Goal: Information Seeking & Learning: Compare options

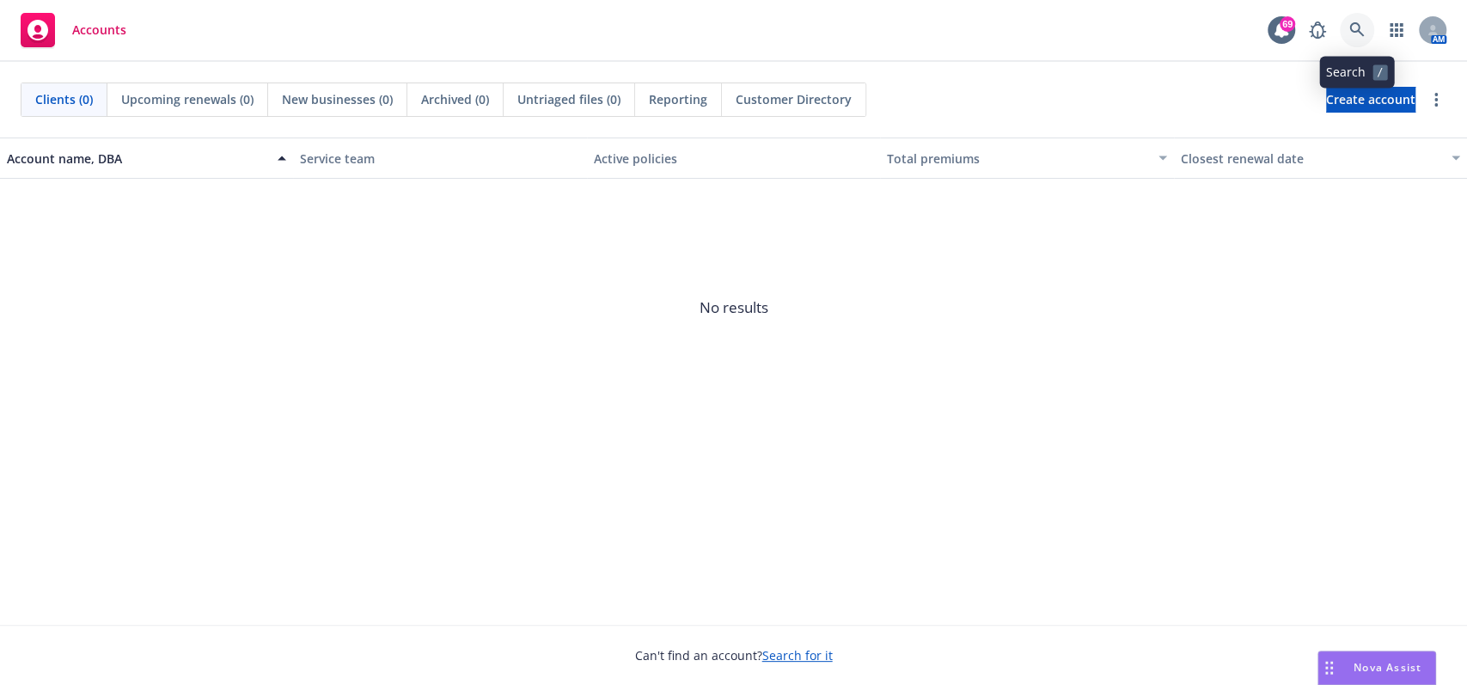
click at [1361, 40] on link at bounding box center [1357, 30] width 34 height 34
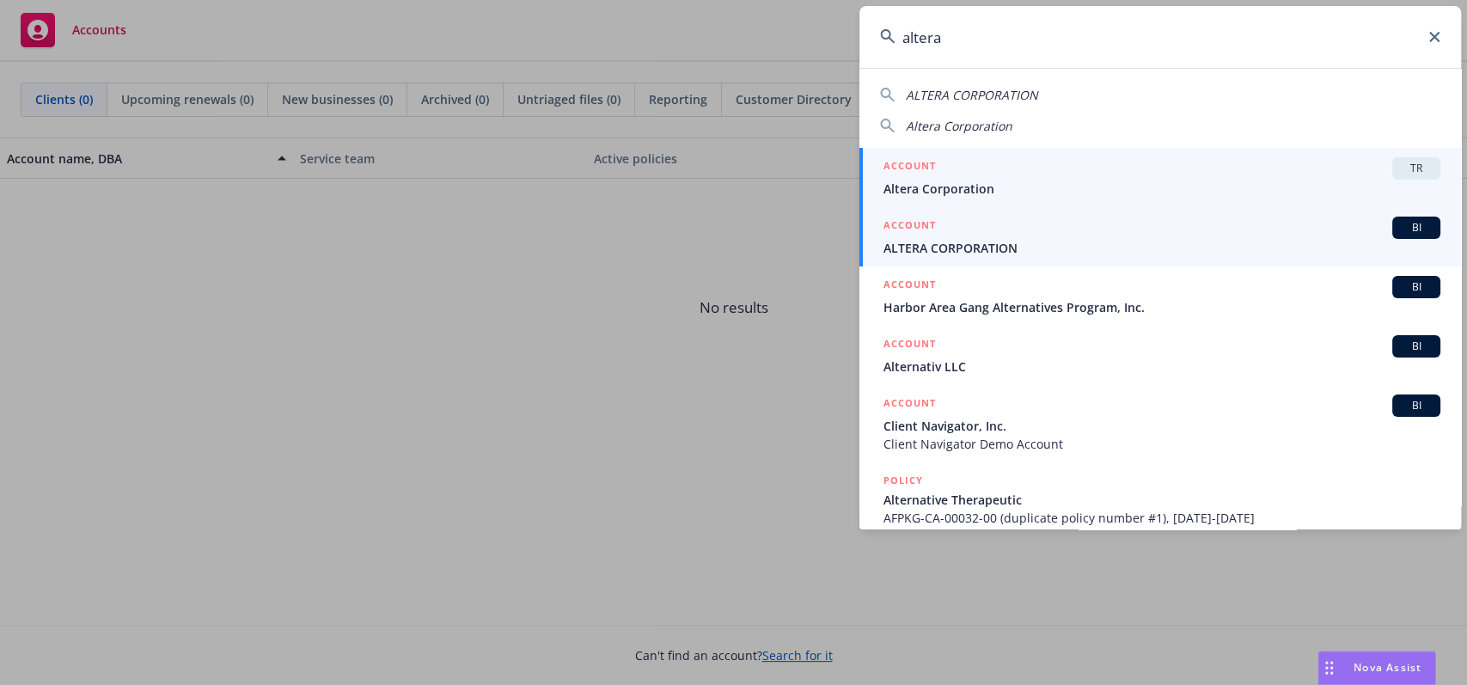
type input "altera"
click at [1139, 233] on div "ACCOUNT BI" at bounding box center [1162, 228] width 557 height 22
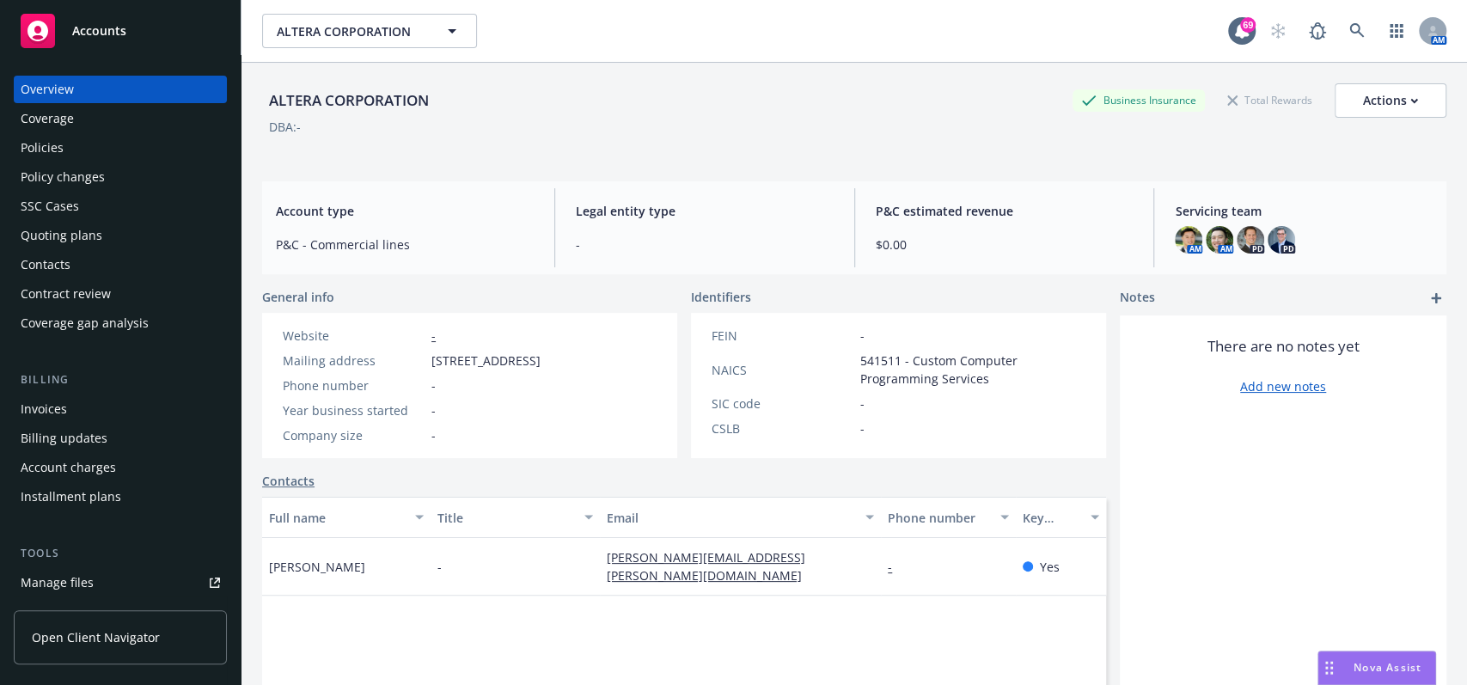
click at [102, 242] on div "Quoting plans" at bounding box center [120, 236] width 199 height 28
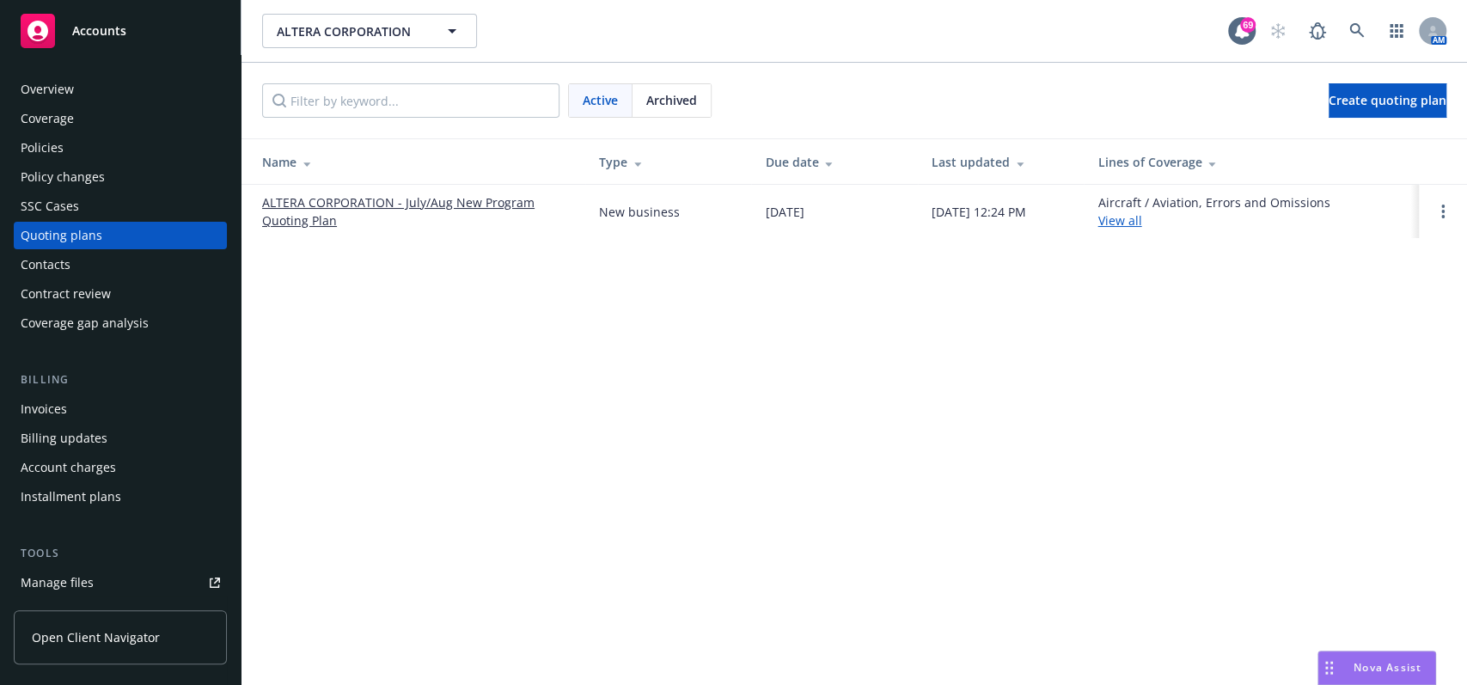
click at [408, 207] on link "ALTERA CORPORATION - July/Aug New Program Quoting Plan" at bounding box center [416, 211] width 309 height 36
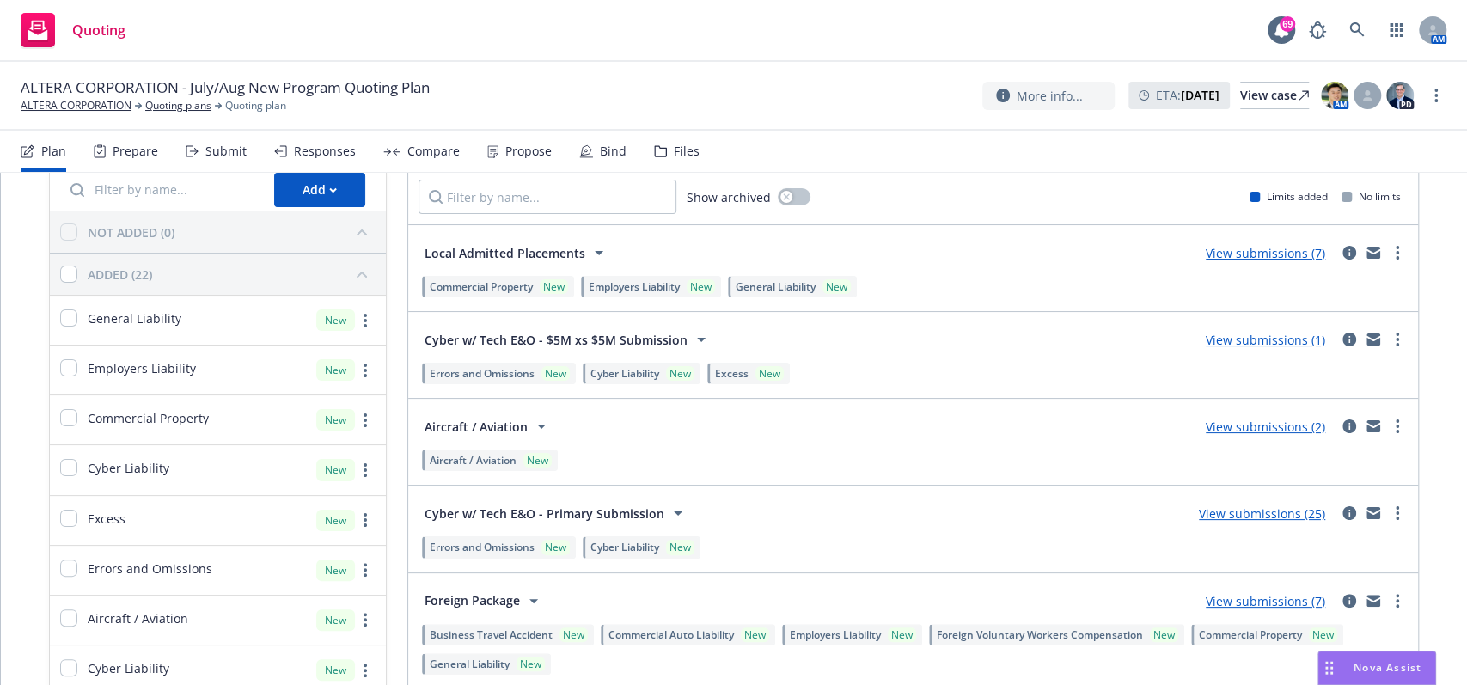
scroll to position [114, 0]
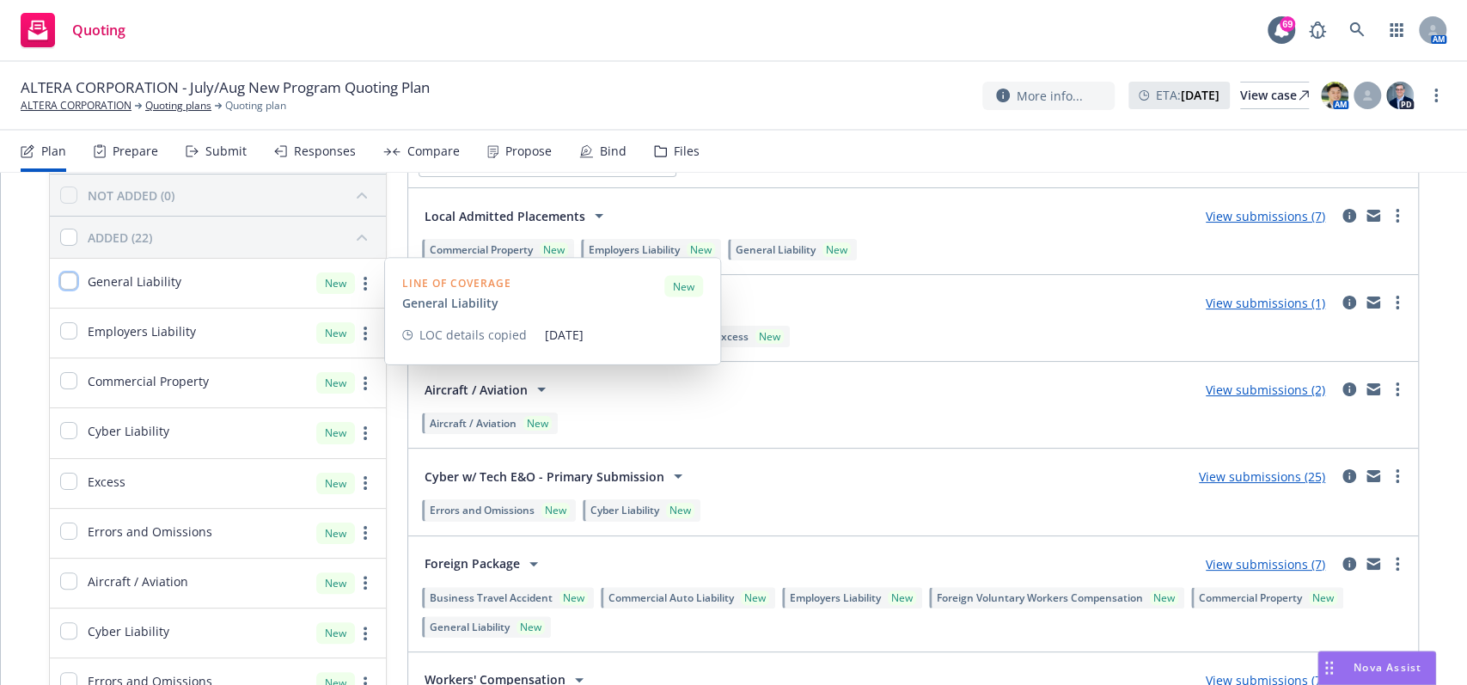
click at [69, 288] on input "checkbox" at bounding box center [68, 280] width 17 height 17
checkbox input "true"
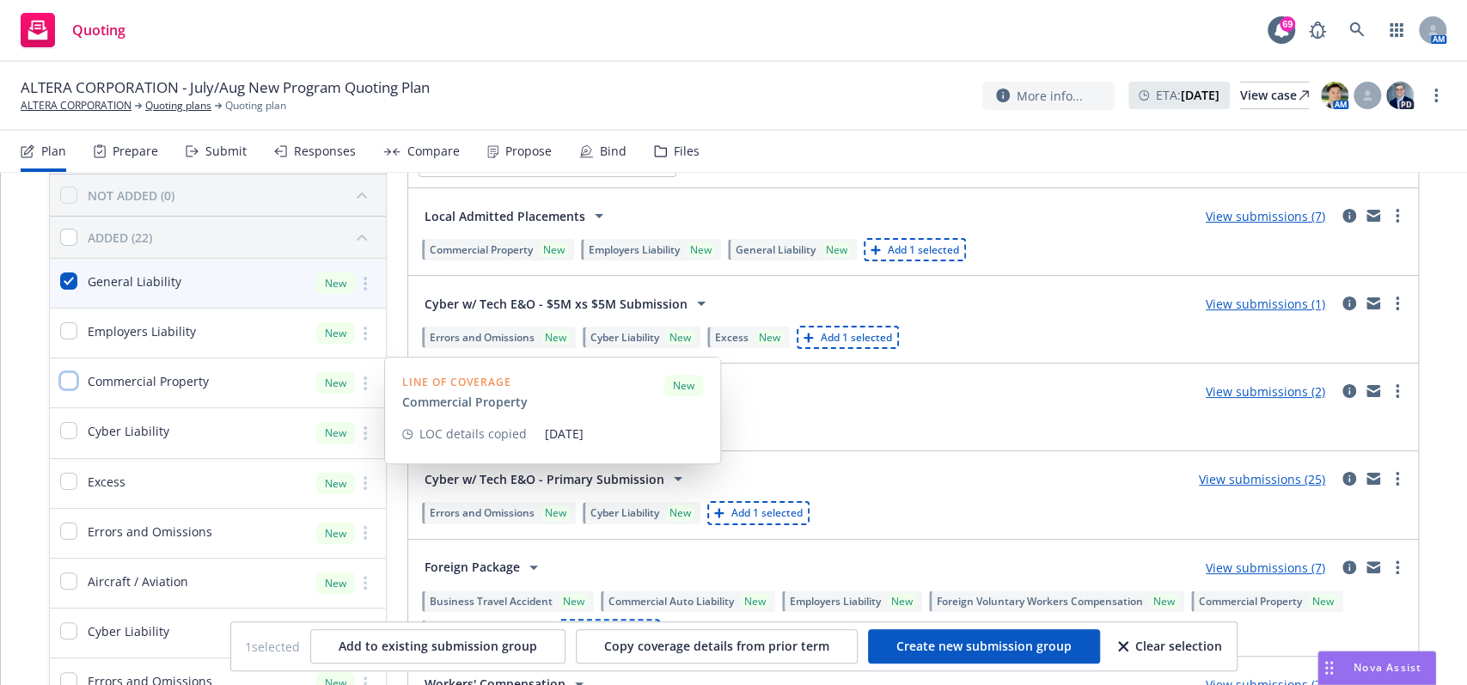
click at [75, 386] on input "checkbox" at bounding box center [68, 380] width 17 height 17
checkbox input "true"
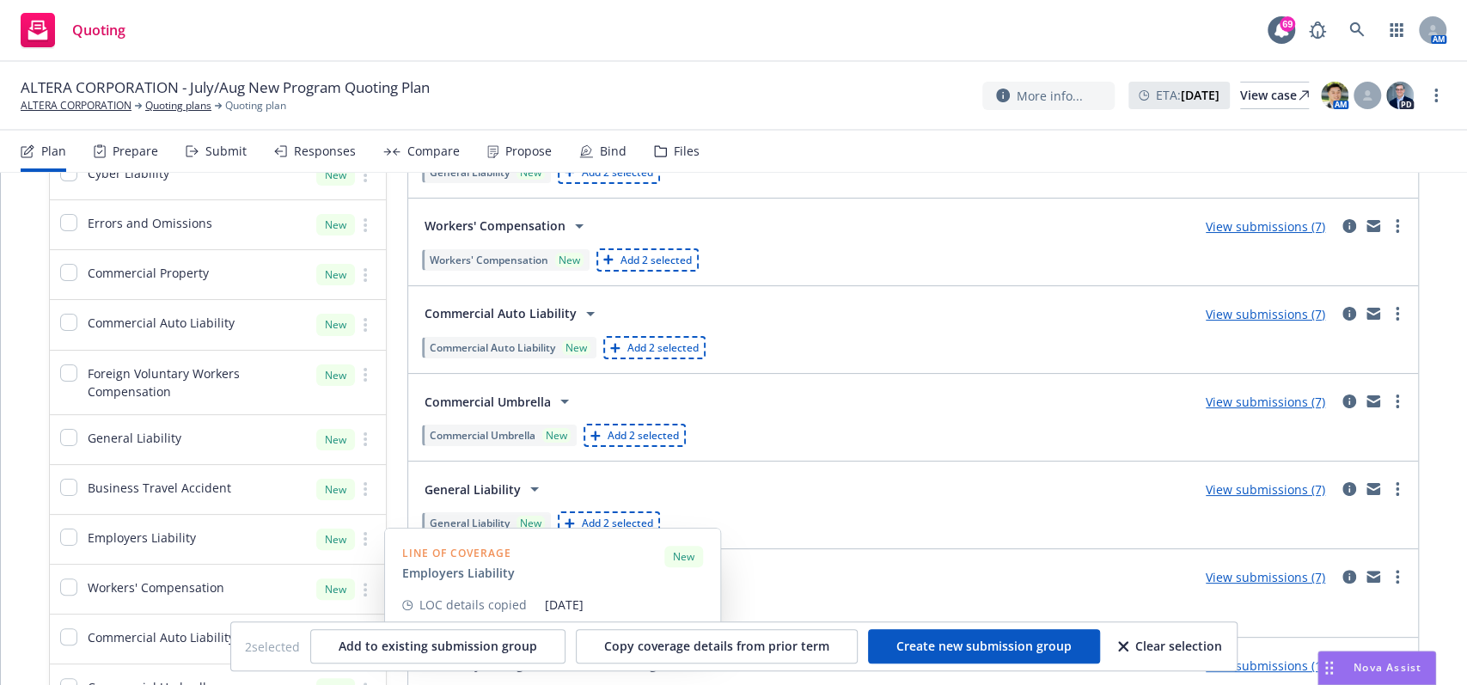
scroll to position [458, 0]
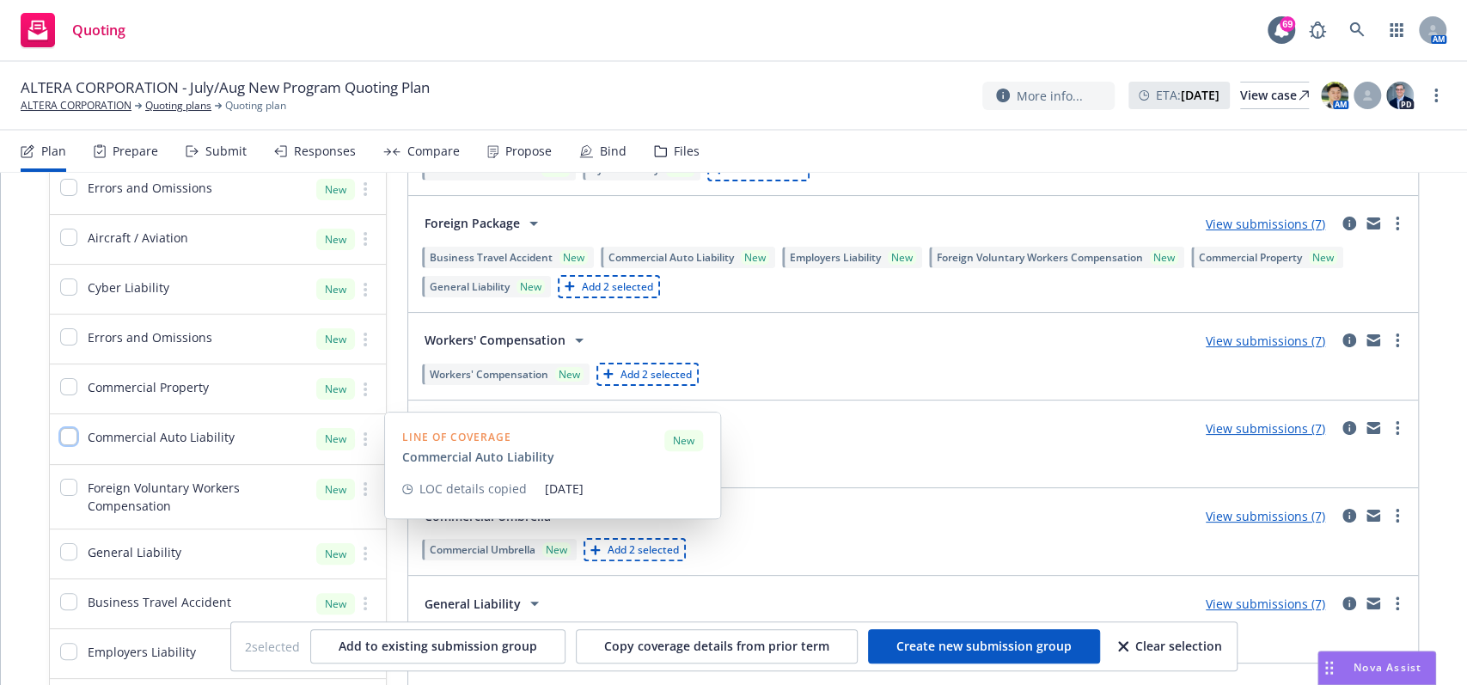
click at [64, 443] on input "checkbox" at bounding box center [68, 436] width 17 height 17
checkbox input "true"
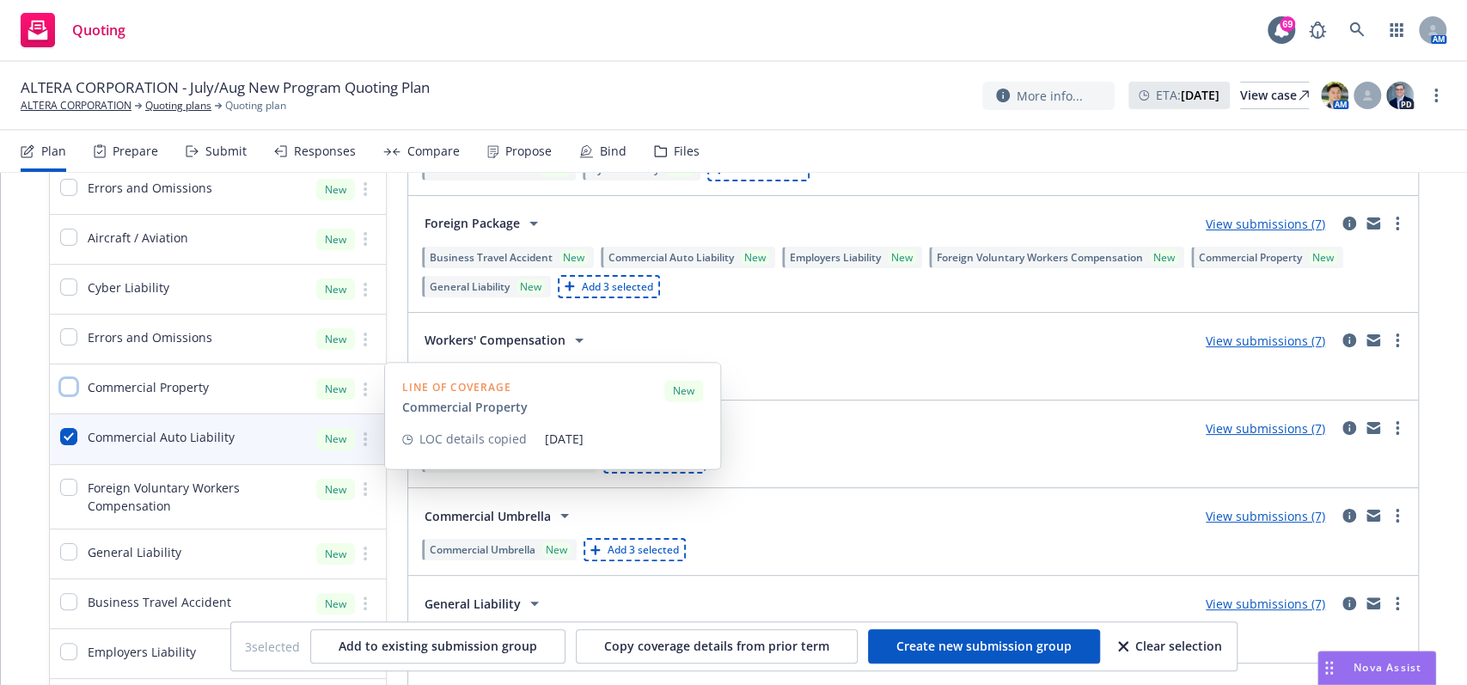
click at [70, 390] on input "checkbox" at bounding box center [68, 386] width 17 height 17
checkbox input "true"
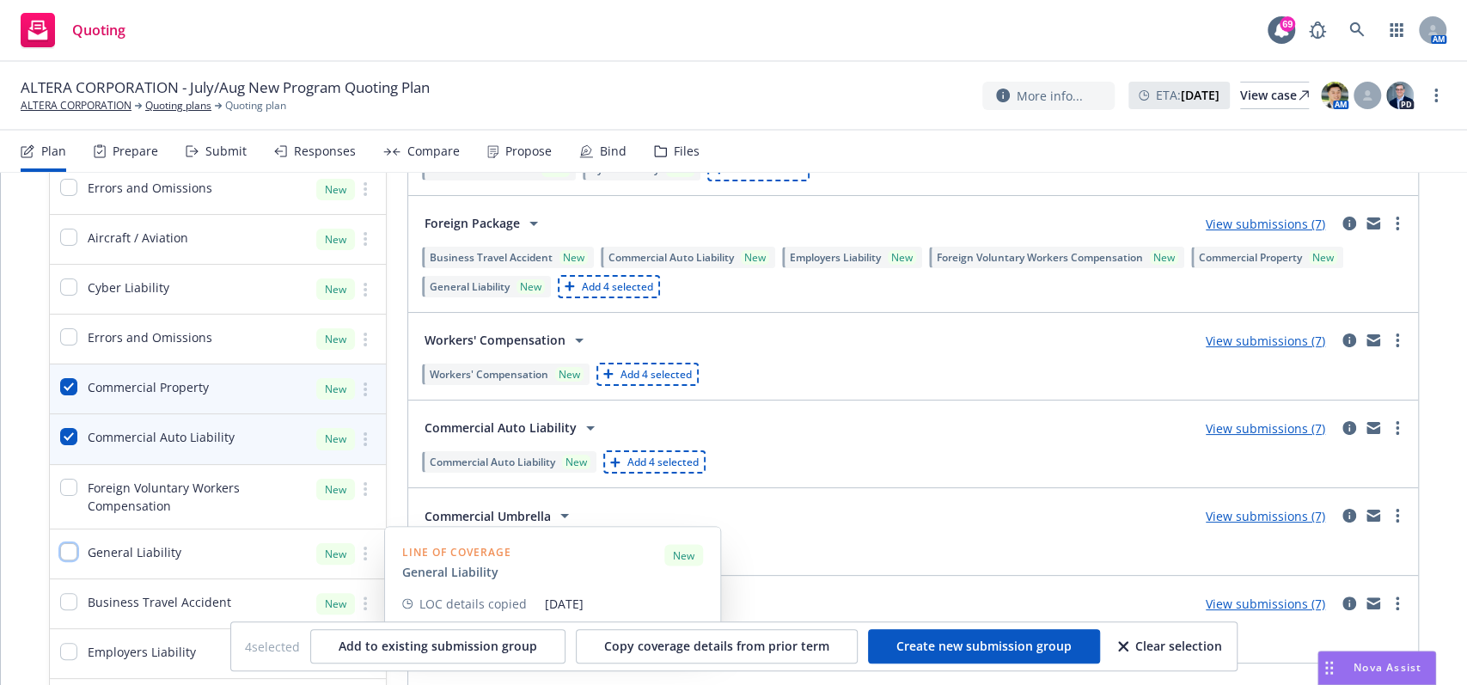
click at [70, 548] on input "checkbox" at bounding box center [68, 551] width 17 height 17
checkbox input "true"
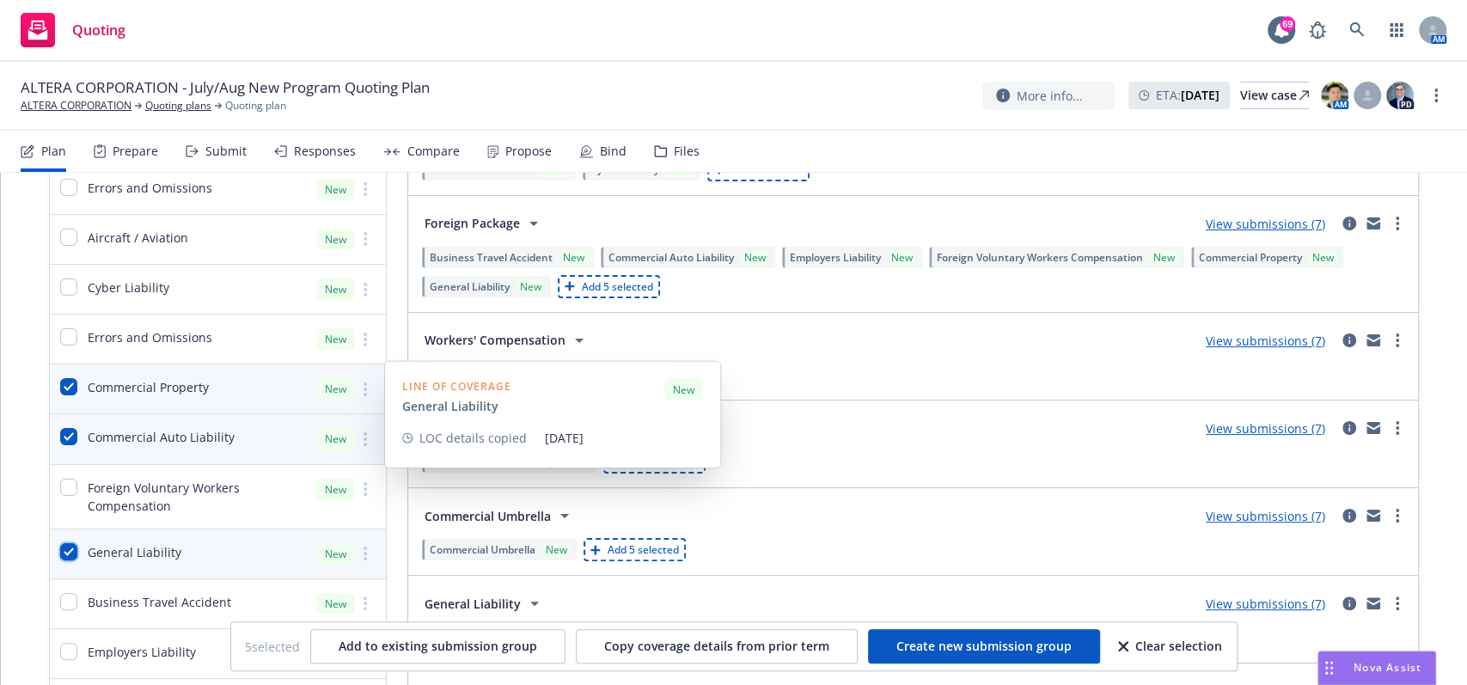
scroll to position [688, 0]
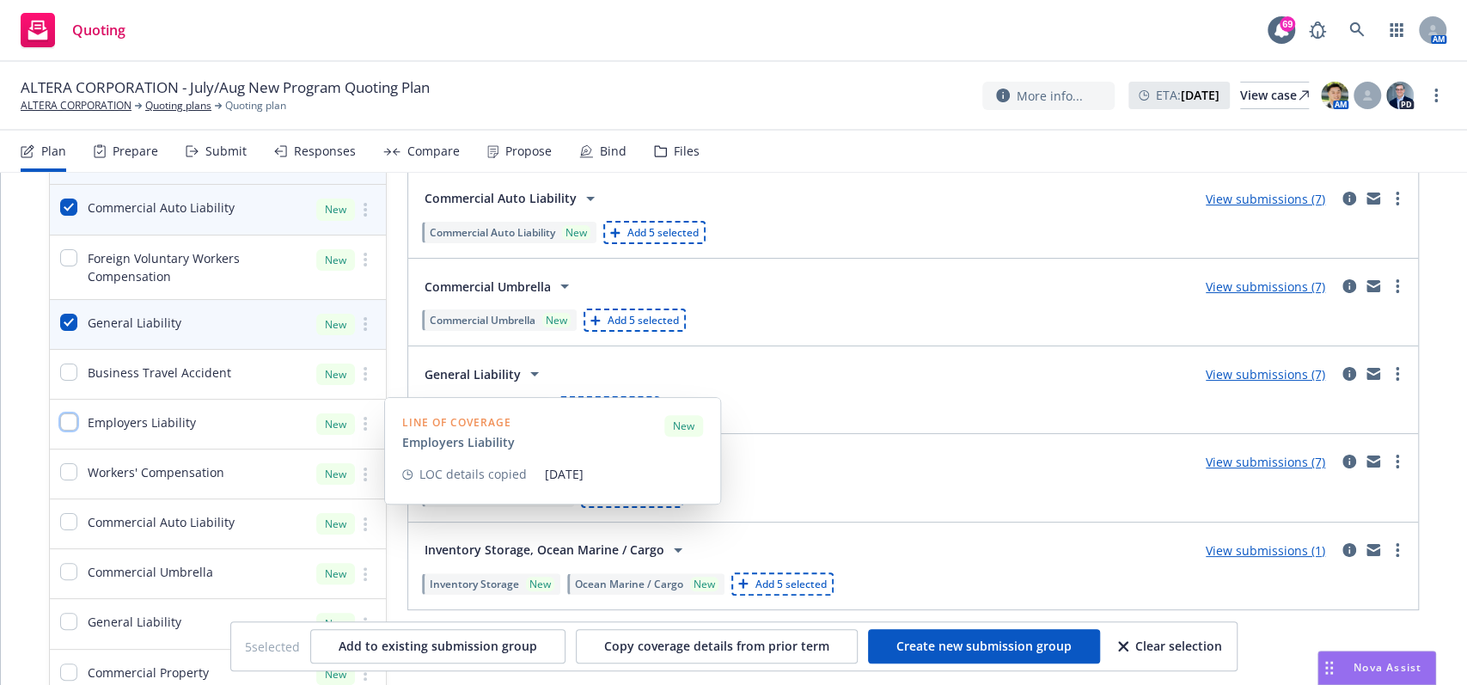
click at [74, 427] on input "checkbox" at bounding box center [68, 421] width 17 height 17
checkbox input "true"
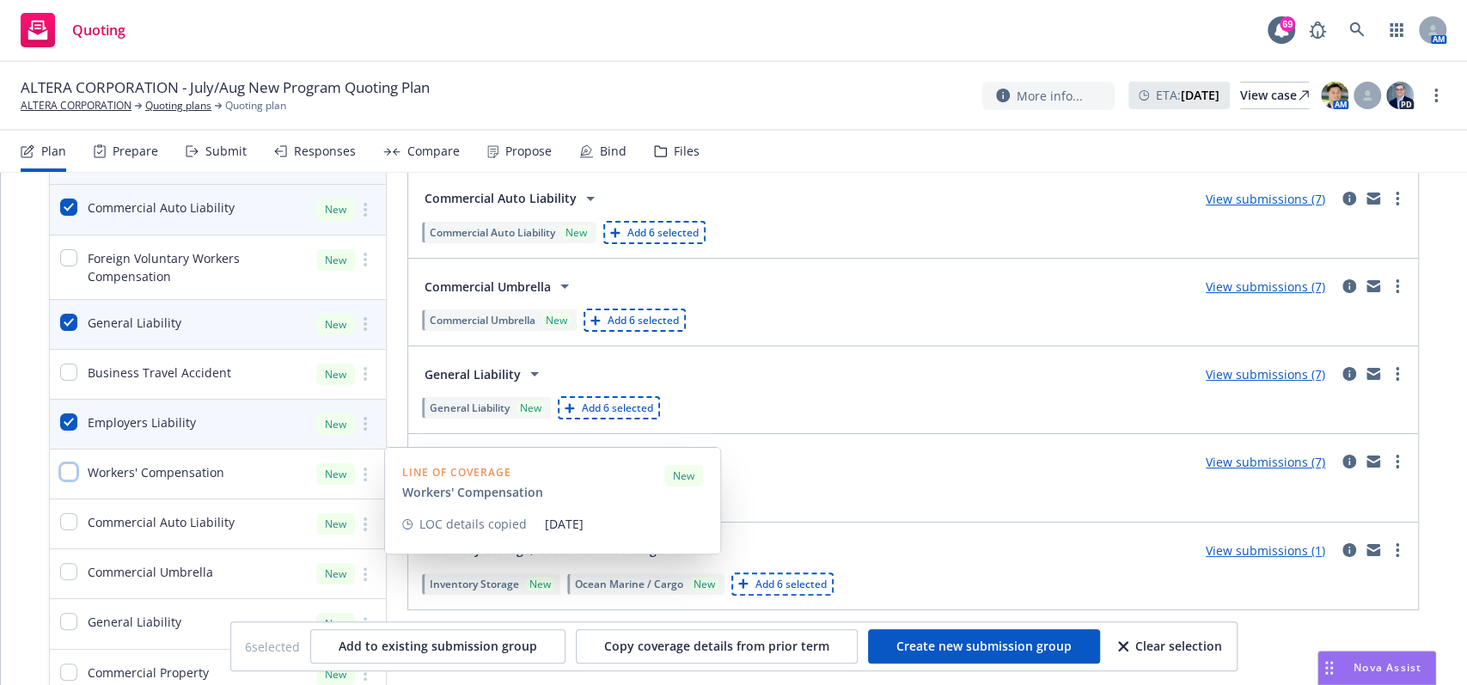
click at [74, 468] on input "checkbox" at bounding box center [68, 471] width 17 height 17
checkbox input "true"
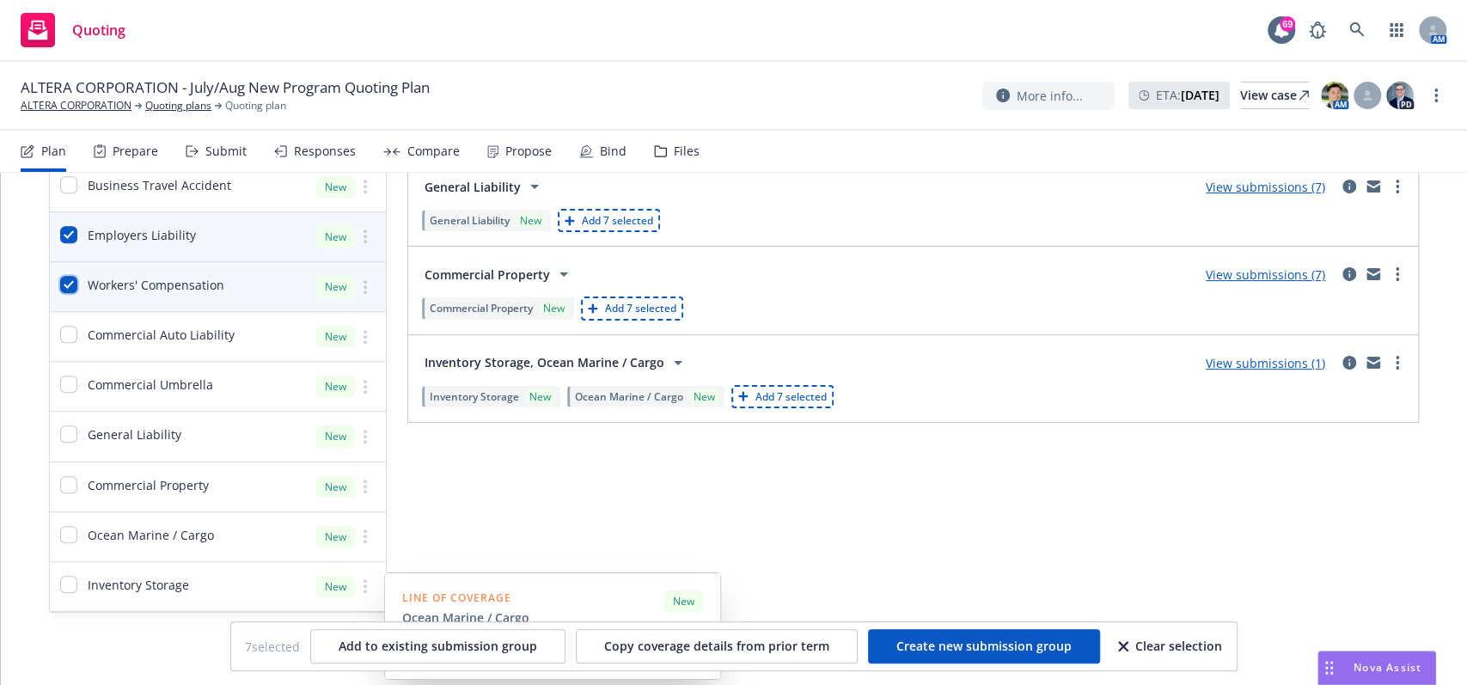
scroll to position [761, 0]
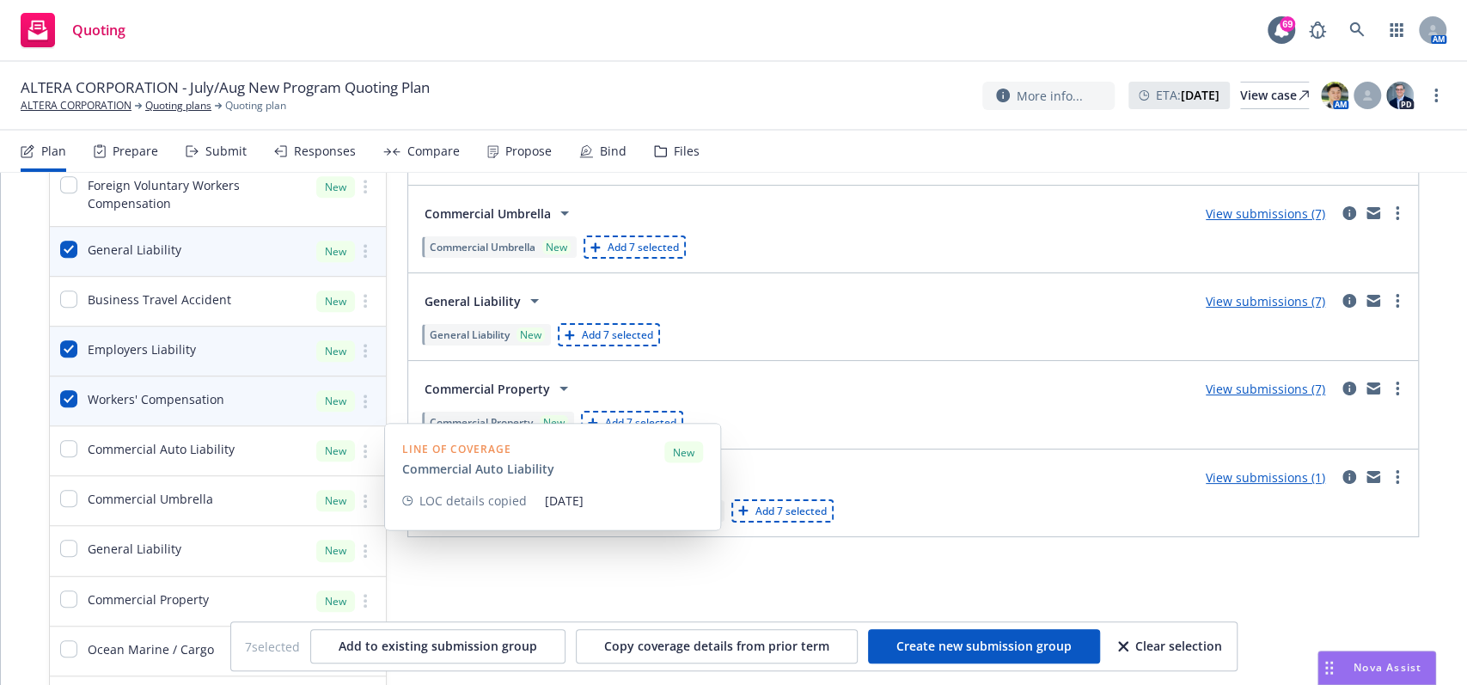
click at [73, 458] on div "Commercial Auto Liability" at bounding box center [142, 450] width 185 height 49
checkbox input "true"
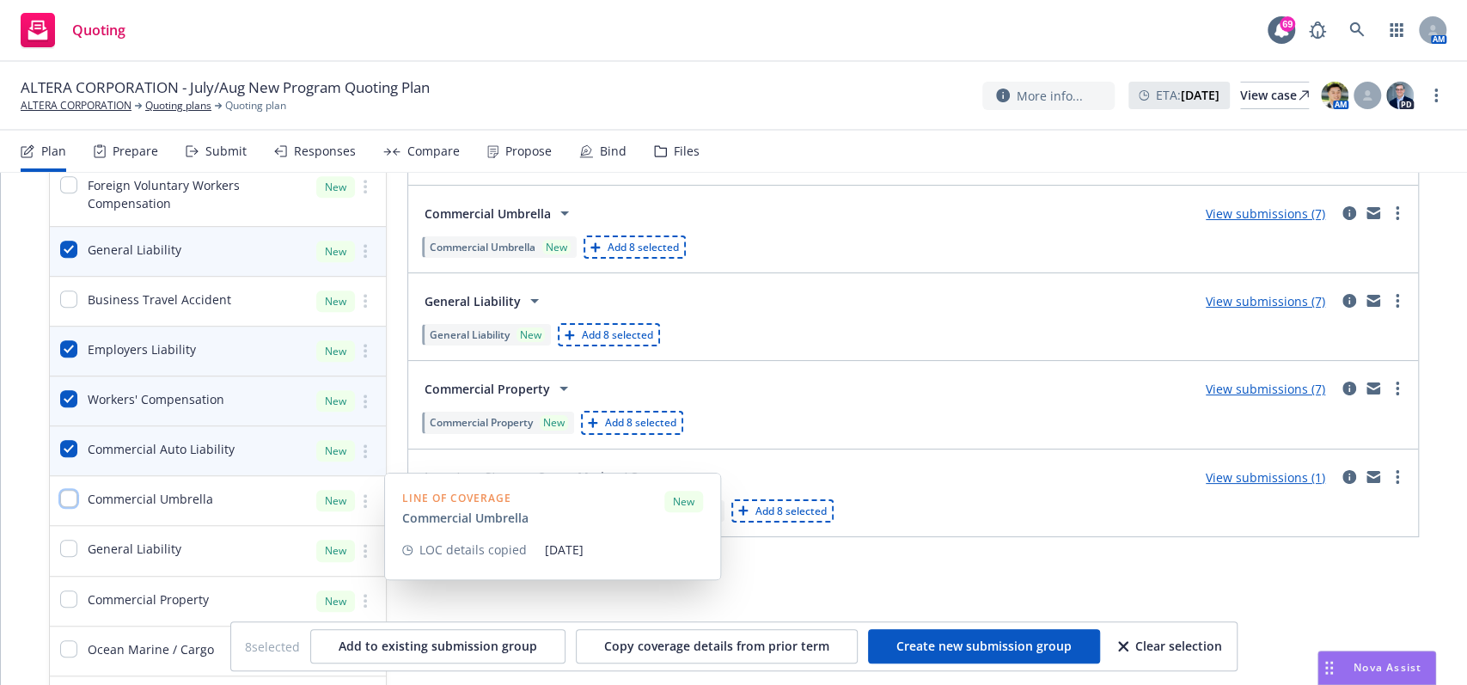
click at [69, 499] on input "checkbox" at bounding box center [68, 498] width 17 height 17
checkbox input "true"
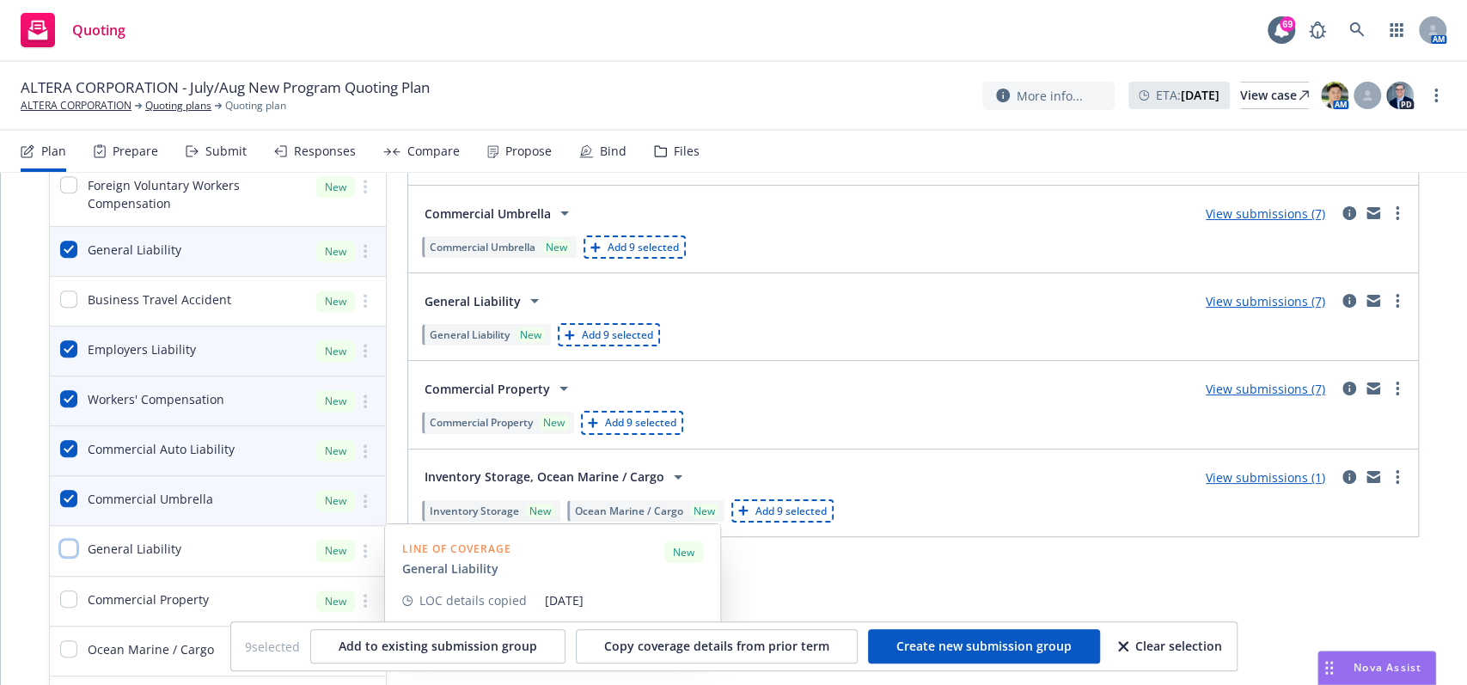
click at [68, 546] on input "checkbox" at bounding box center [68, 548] width 17 height 17
checkbox input "true"
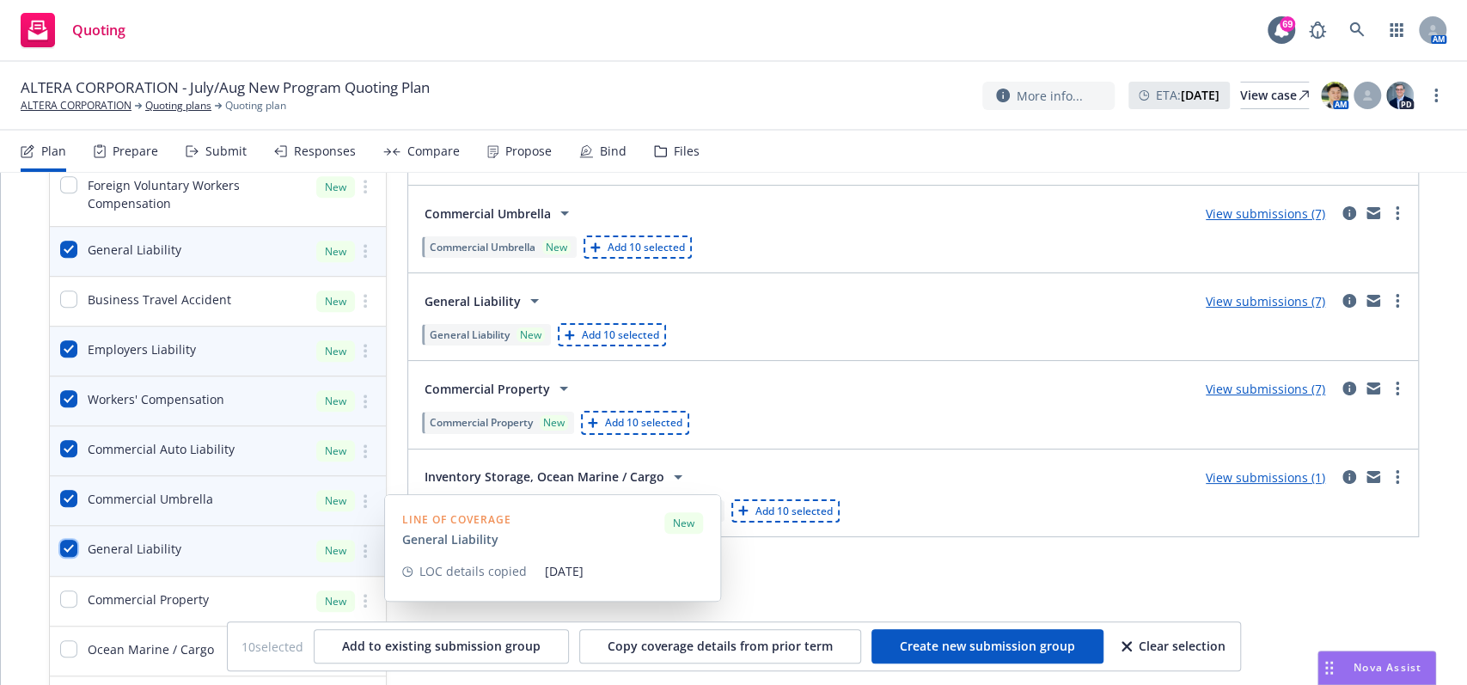
scroll to position [875, 0]
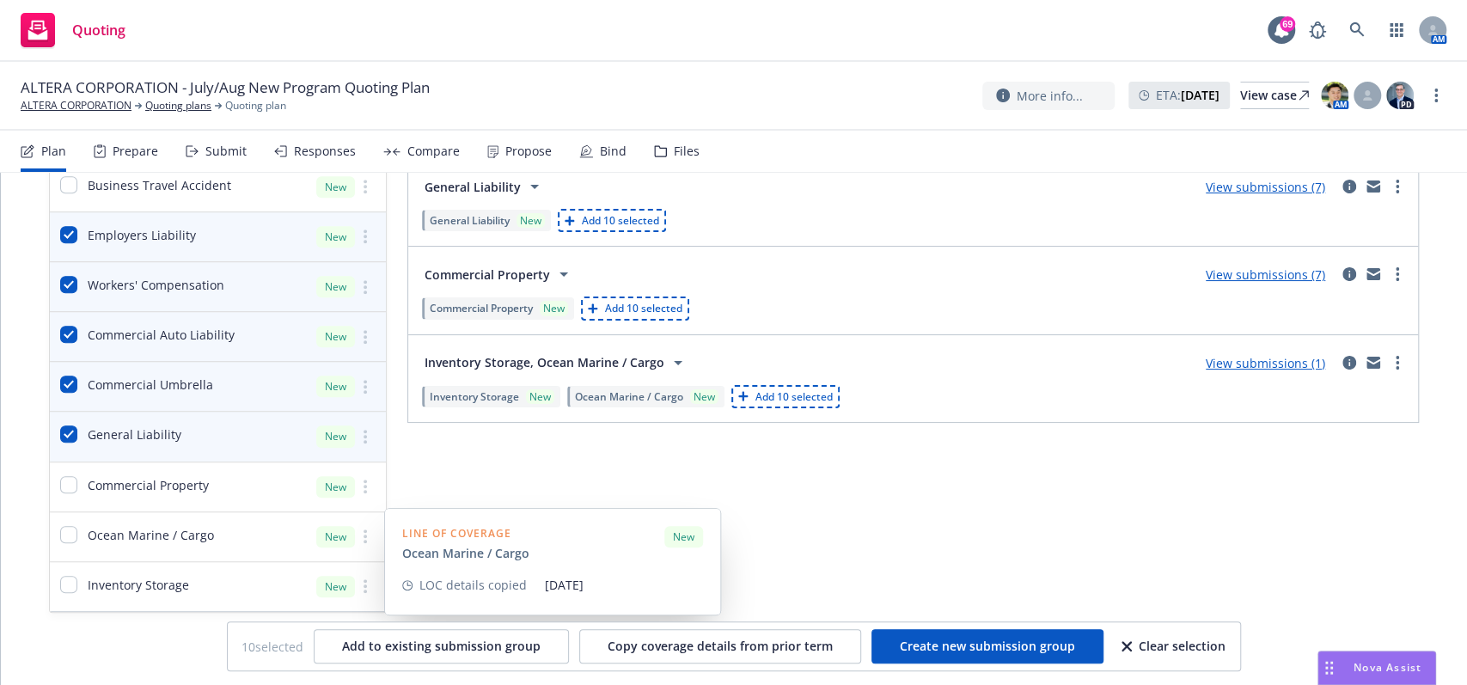
click at [65, 495] on div "Commercial Property" at bounding box center [129, 486] width 159 height 49
checkbox input "true"
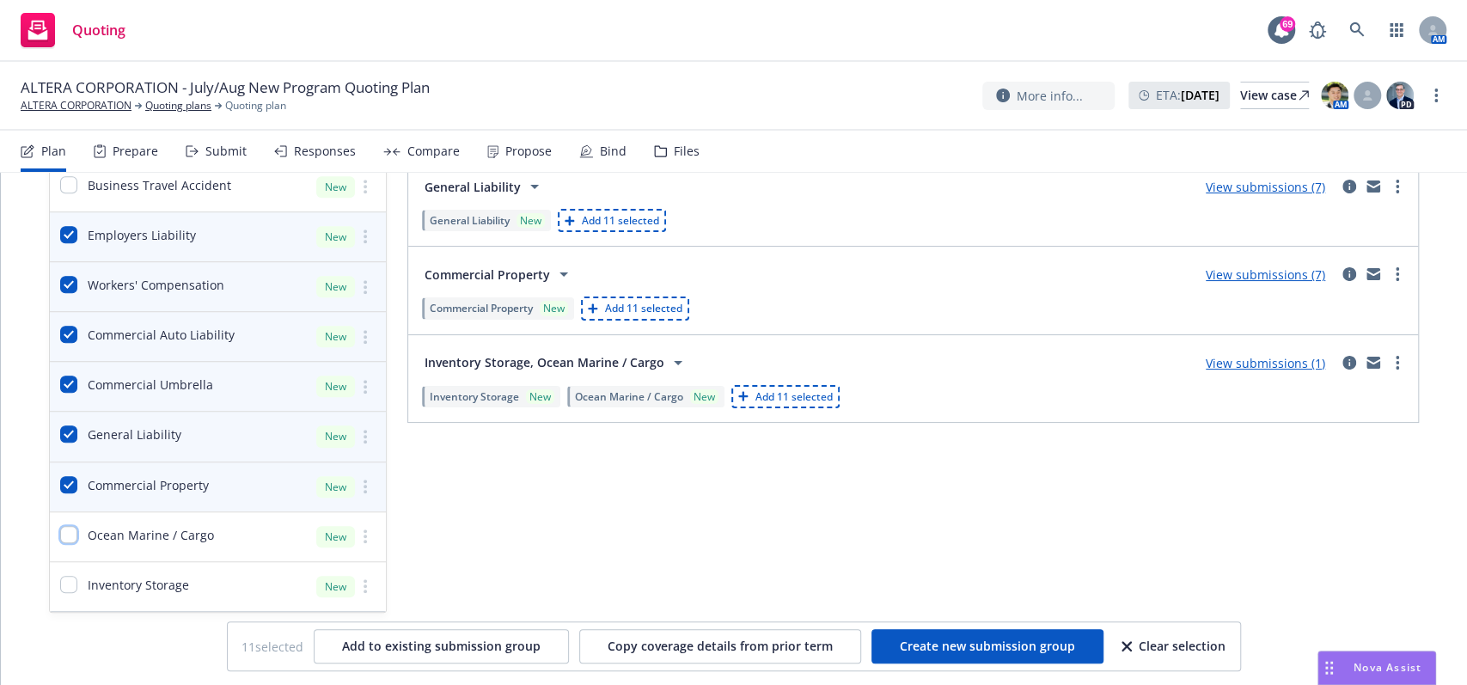
click at [61, 530] on input "checkbox" at bounding box center [68, 534] width 17 height 17
checkbox input "true"
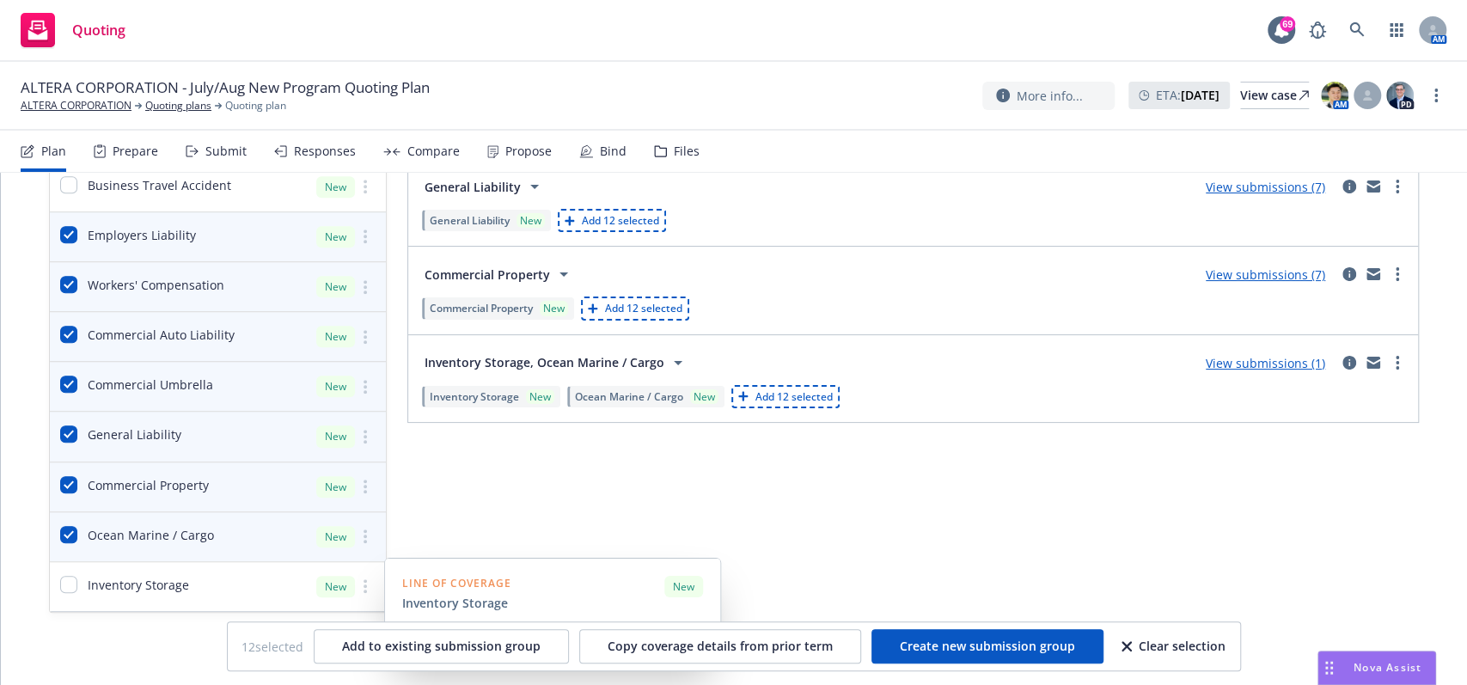
click at [53, 583] on div "Inventory Storage" at bounding box center [119, 586] width 139 height 49
checkbox input "true"
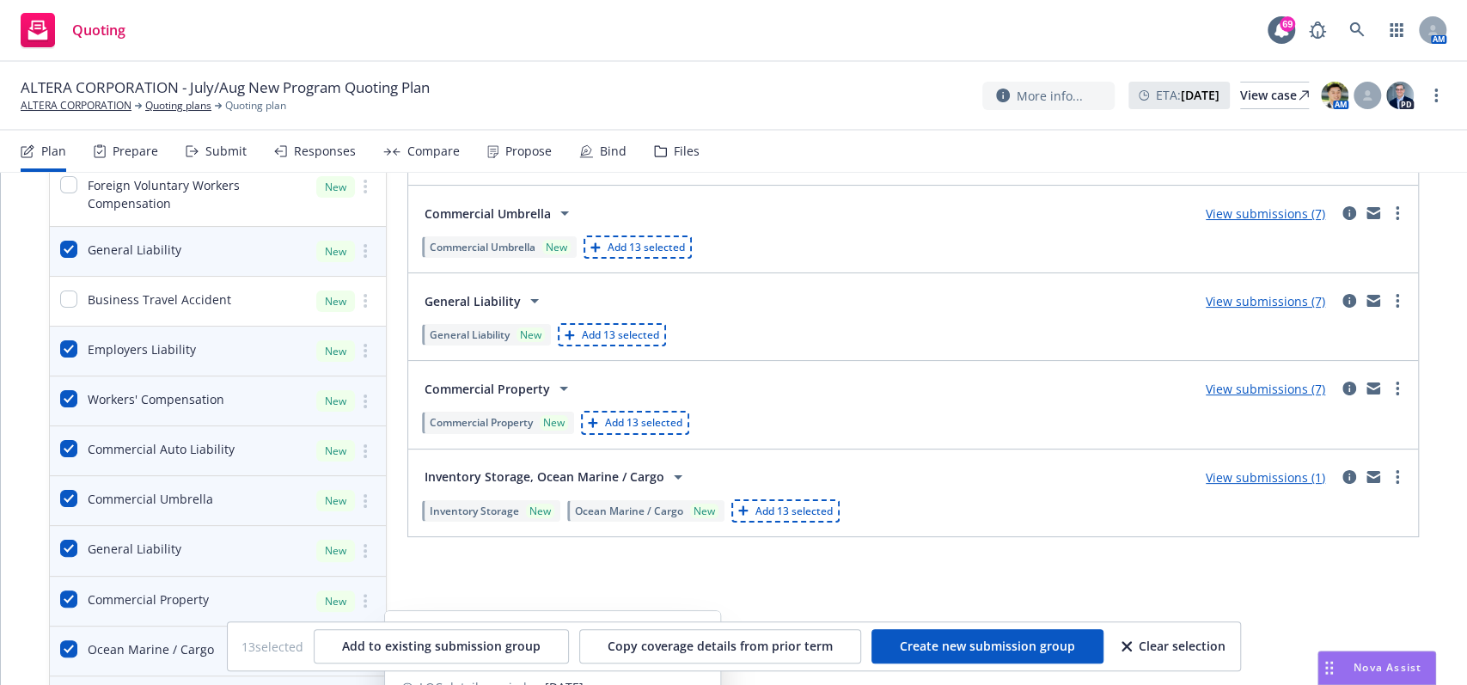
scroll to position [417, 0]
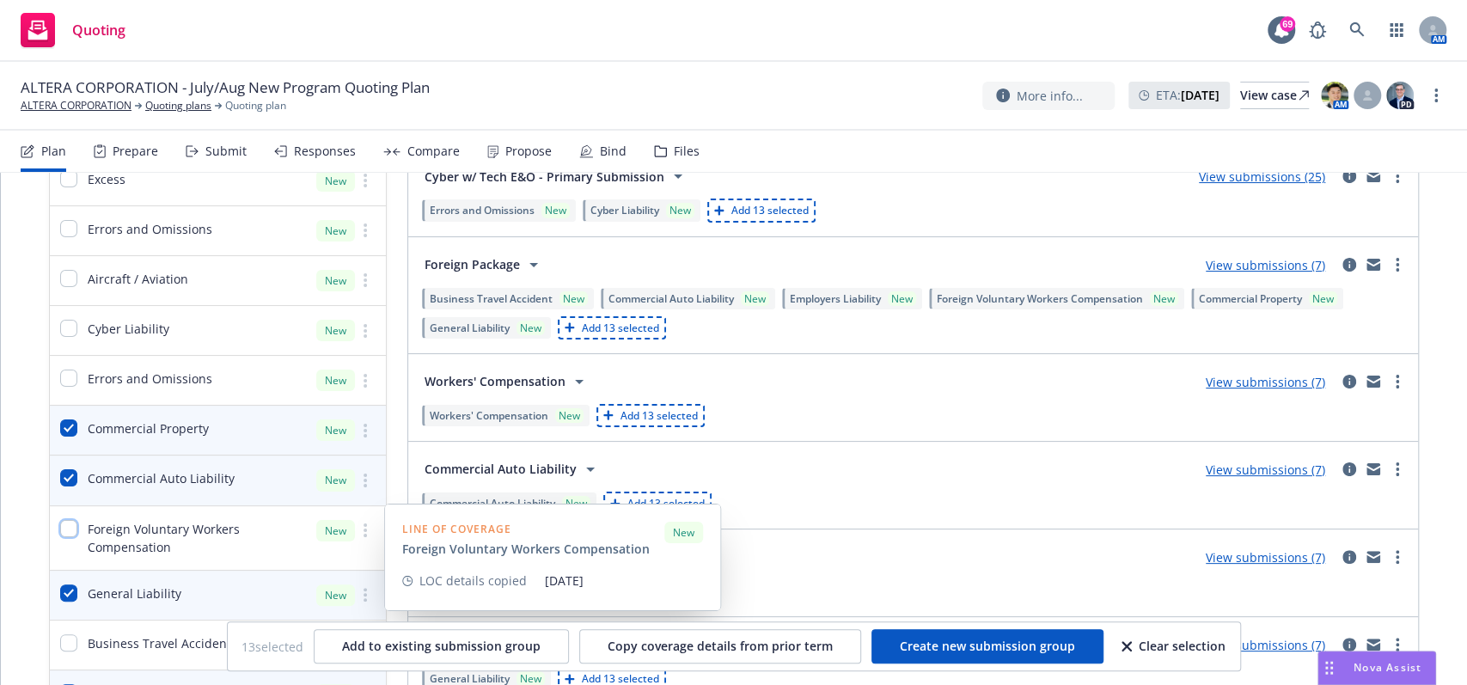
click at [76, 530] on input "checkbox" at bounding box center [68, 528] width 17 height 17
checkbox input "true"
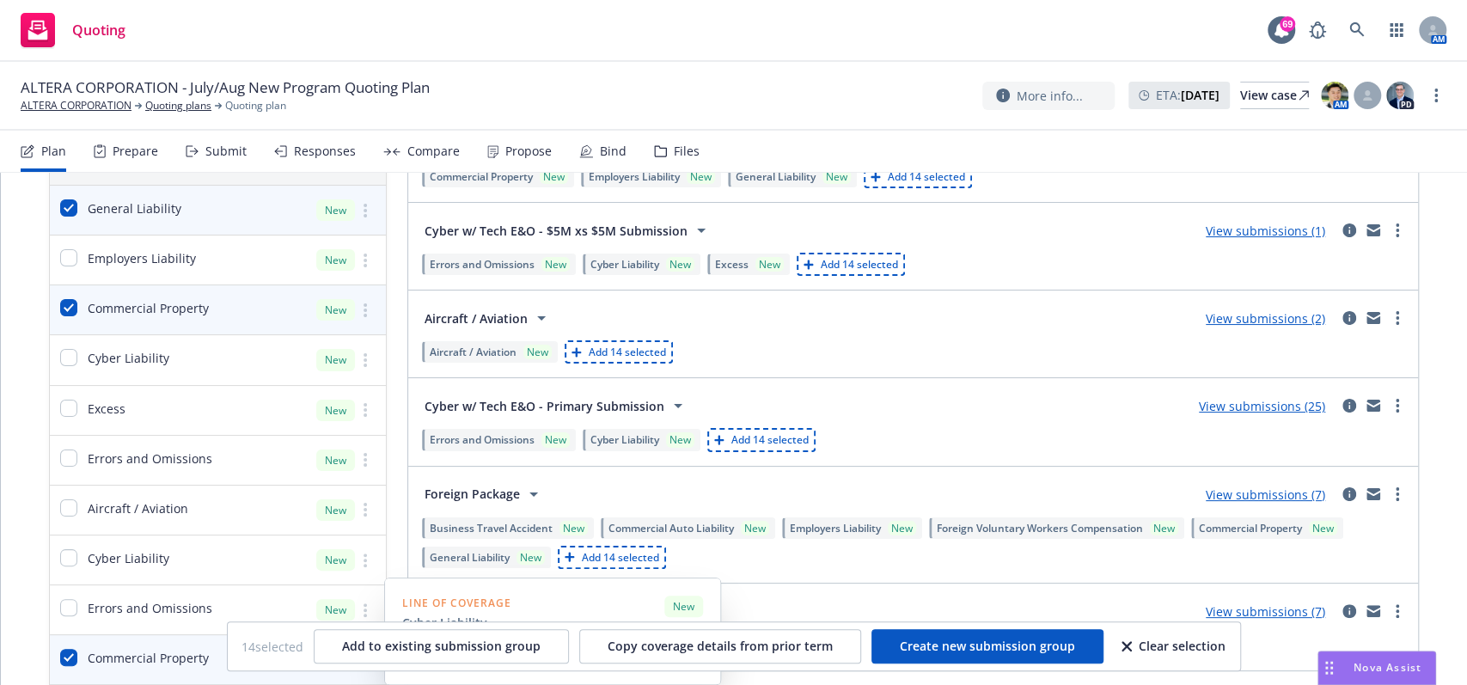
scroll to position [73, 0]
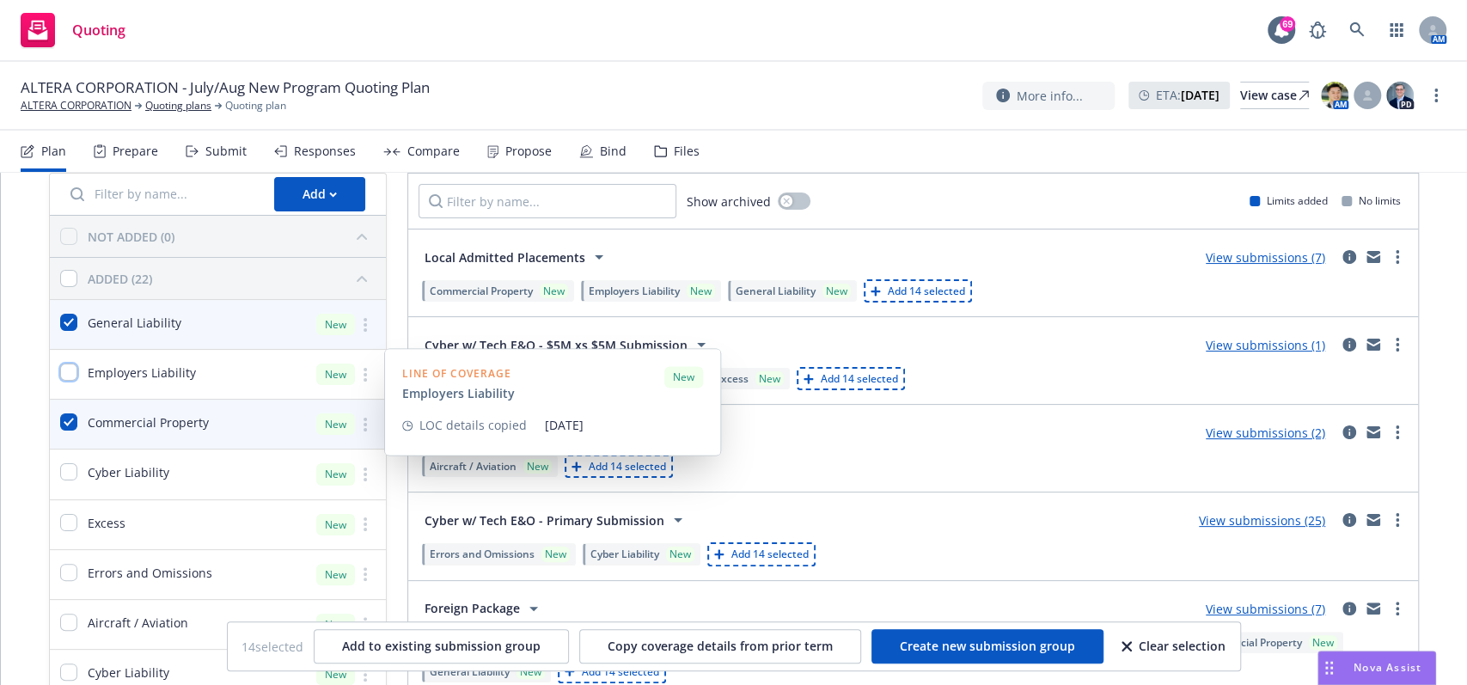
click at [66, 368] on input "checkbox" at bounding box center [68, 372] width 17 height 17
checkbox input "true"
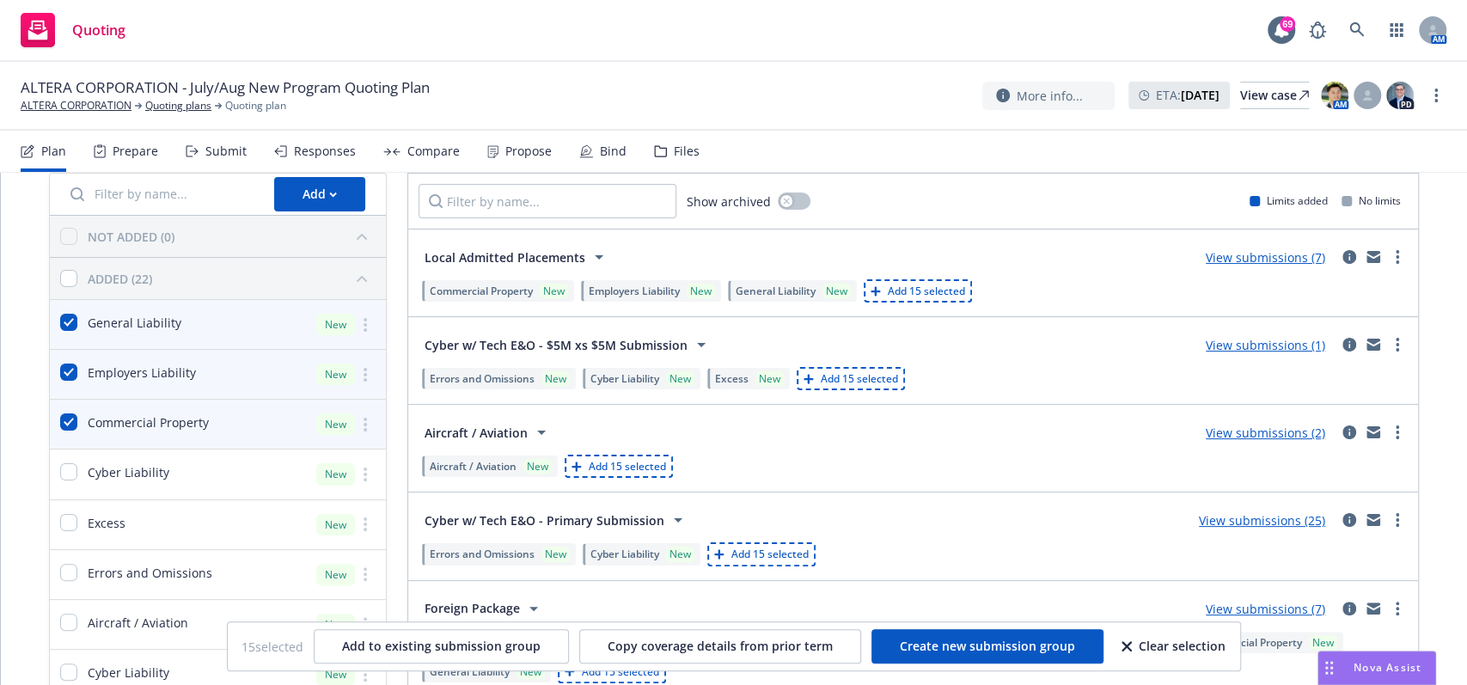
click at [421, 161] on div "Compare" at bounding box center [421, 151] width 76 height 41
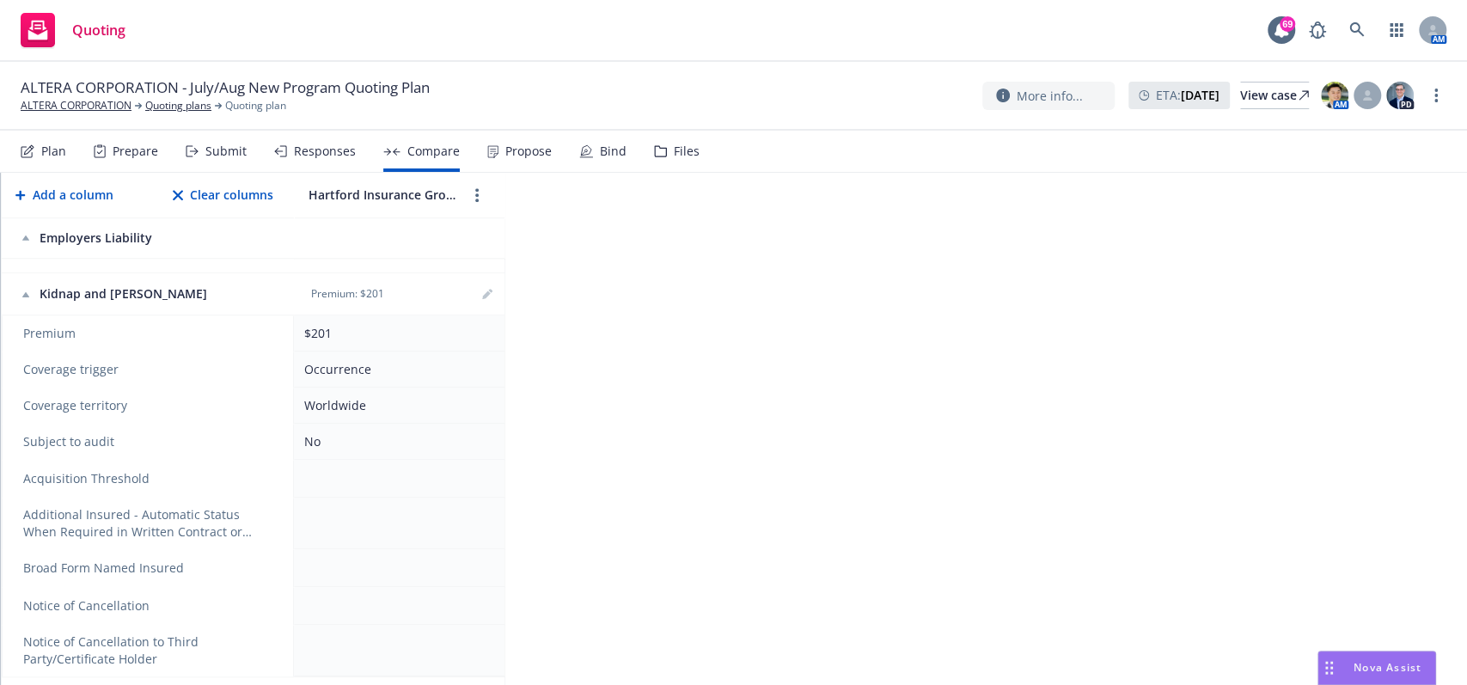
scroll to position [1146, 0]
